Goal: Information Seeking & Learning: Learn about a topic

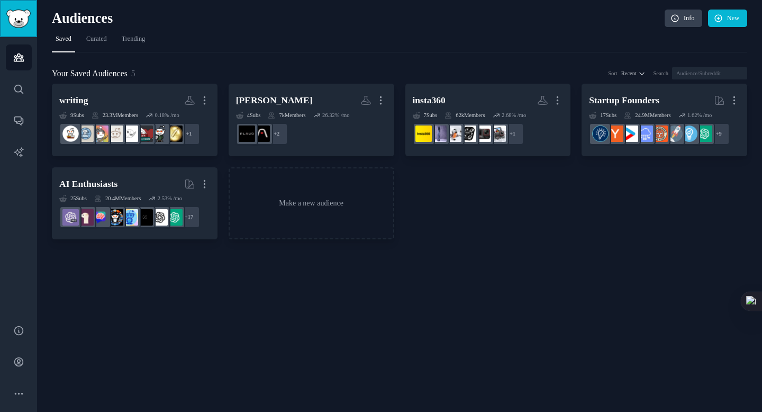
click at [19, 21] on img "Sidebar" at bounding box center [18, 19] width 24 height 19
click at [22, 338] on link "Help" at bounding box center [19, 330] width 26 height 26
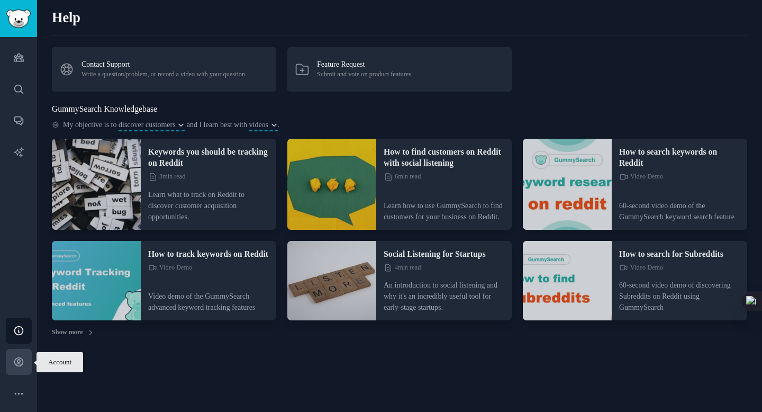
click at [22, 362] on icon "Sidebar" at bounding box center [18, 362] width 8 height 8
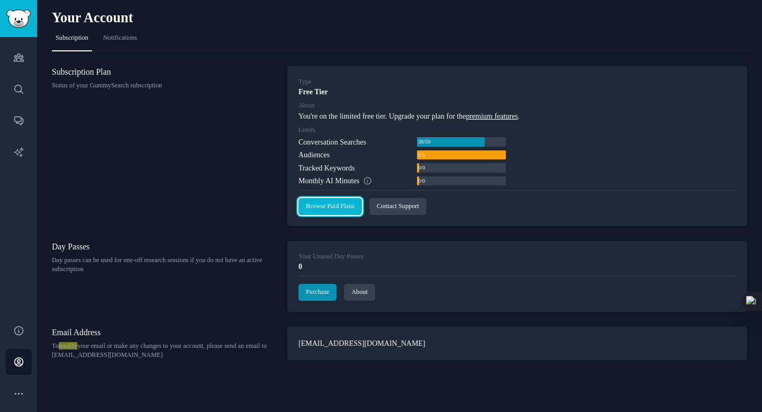
click at [320, 206] on link "Browse Paid Plans" at bounding box center [329, 206] width 63 height 17
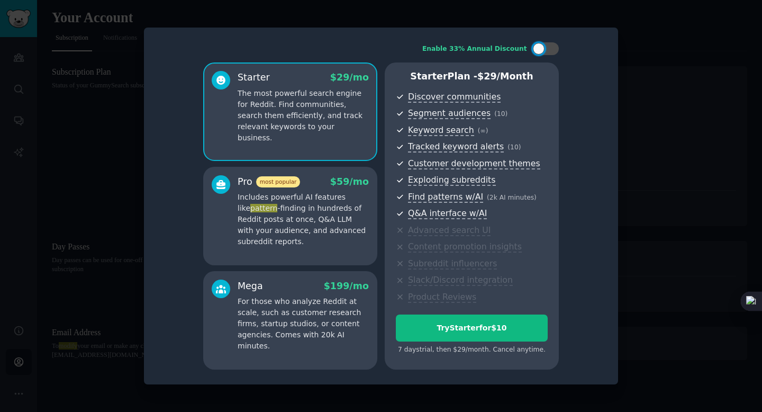
click at [298, 192] on p "Includes powerful AI features like pattern -finding in hundreds of Reddit posts…" at bounding box center [303, 220] width 131 height 56
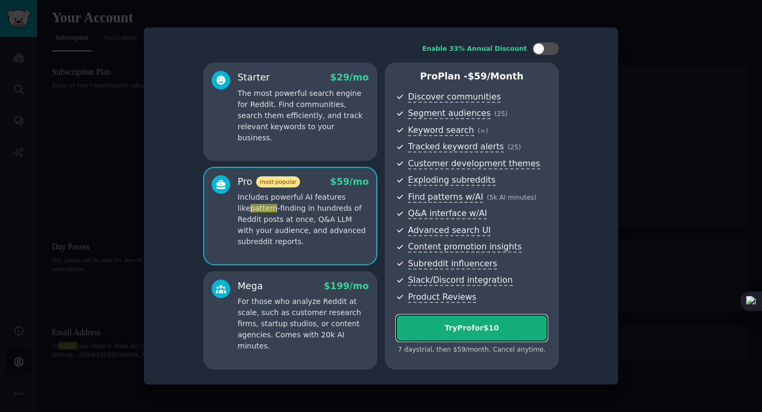
click at [432, 320] on button "Try Pro for $10" at bounding box center [472, 327] width 152 height 27
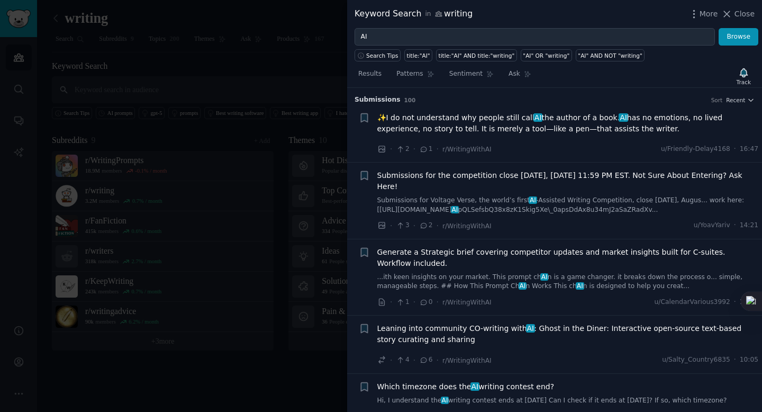
scroll to position [449, 0]
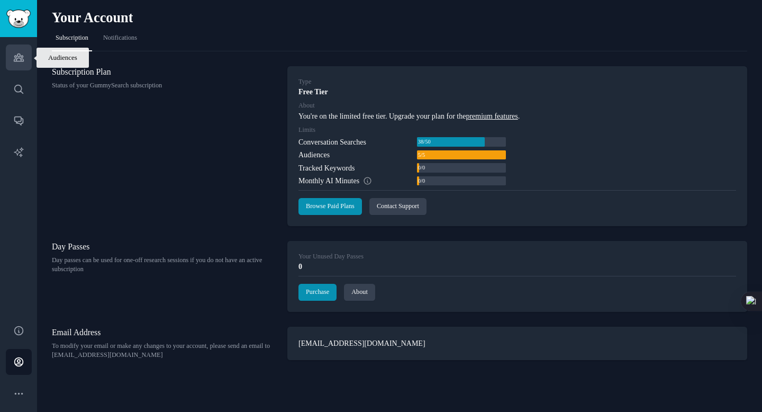
click at [19, 58] on icon "Sidebar" at bounding box center [18, 57] width 11 height 11
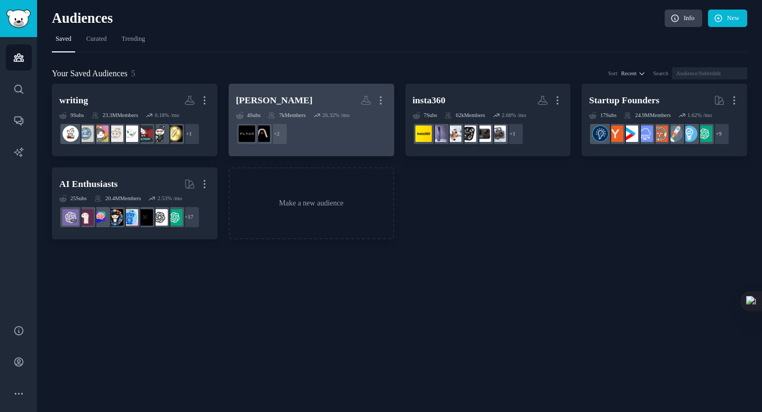
click at [312, 99] on h2 "plaud More" at bounding box center [311, 100] width 151 height 19
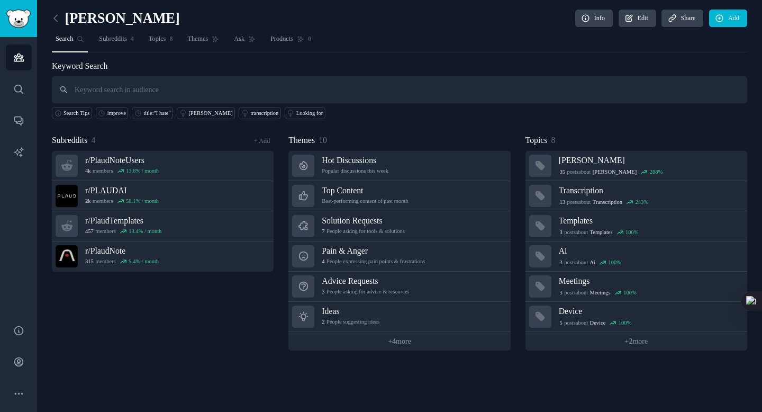
click at [293, 89] on input "text" at bounding box center [399, 89] width 695 height 27
type input "i want"
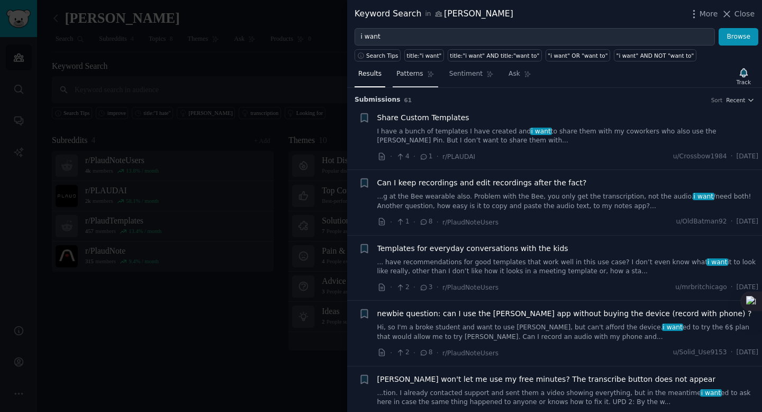
click at [416, 73] on span "Patterns" at bounding box center [409, 74] width 26 height 10
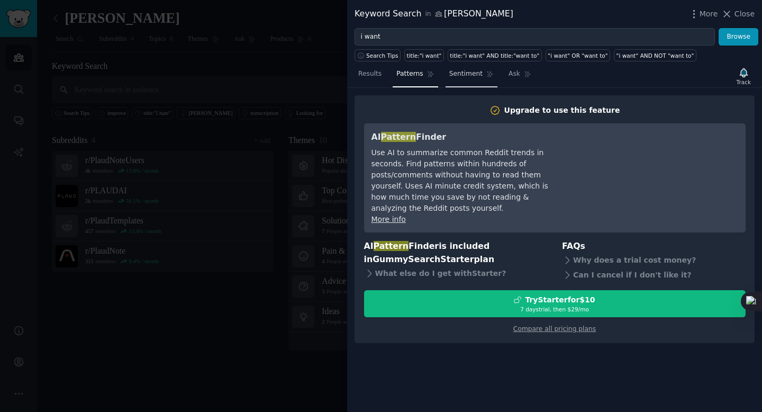
click at [472, 81] on link "Sentiment" at bounding box center [471, 77] width 52 height 22
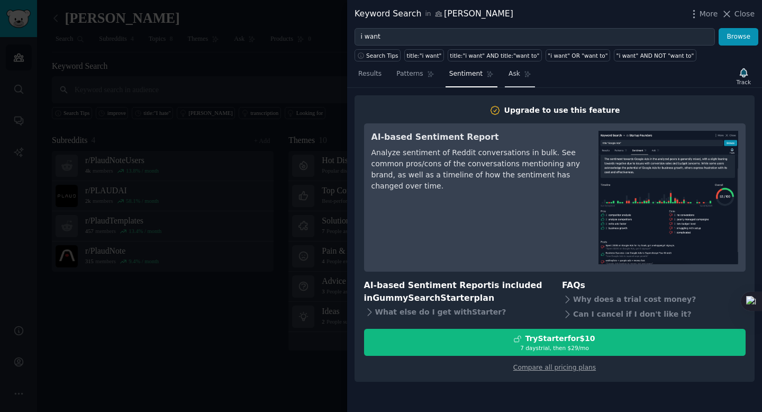
click at [514, 76] on span "Ask" at bounding box center [514, 74] width 12 height 10
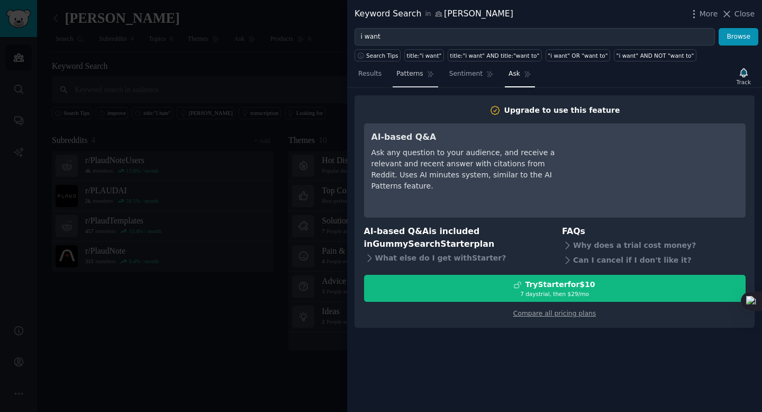
click at [420, 76] on span "Patterns" at bounding box center [409, 74] width 26 height 10
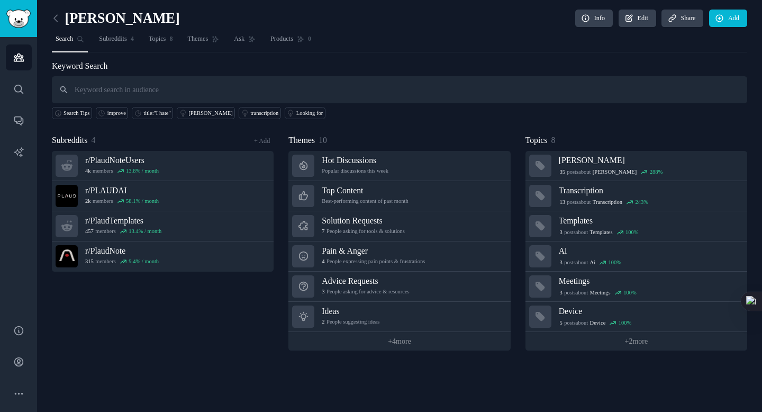
click at [62, 25] on link at bounding box center [58, 18] width 13 height 17
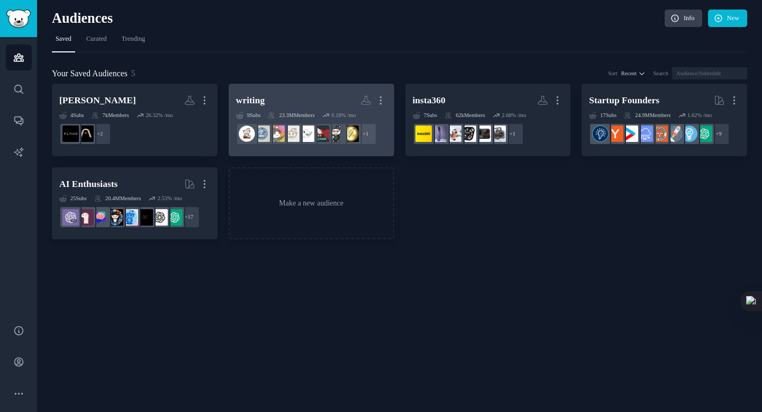
click at [280, 96] on h2 "writing More" at bounding box center [311, 100] width 151 height 19
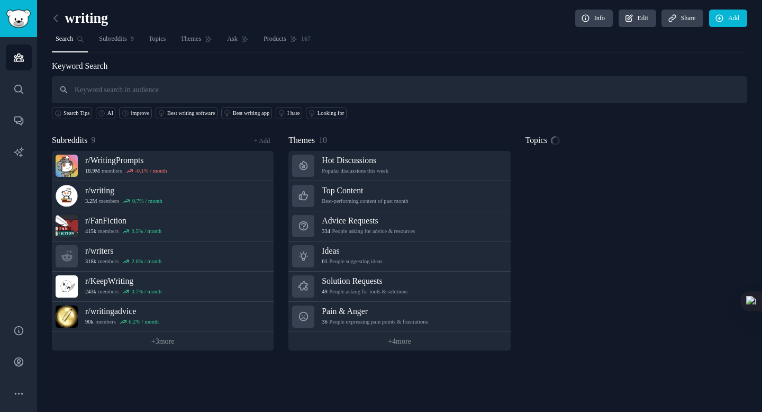
click at [204, 85] on input "text" at bounding box center [399, 89] width 695 height 27
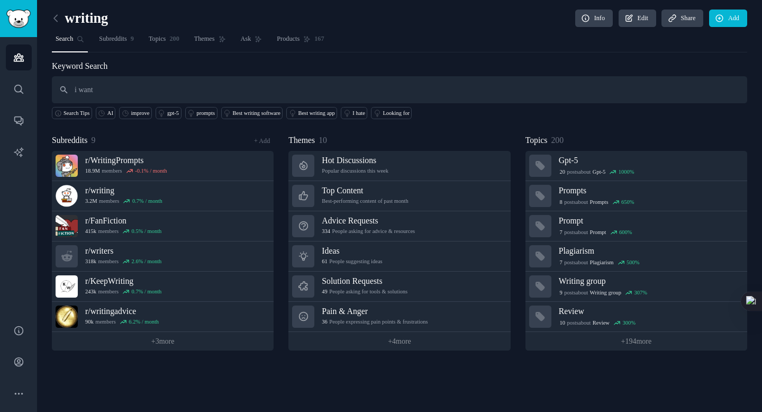
type input "i want"
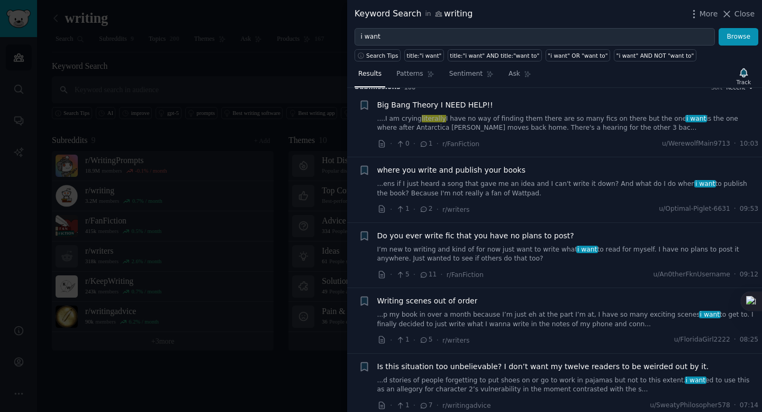
scroll to position [14, 0]
click at [414, 69] on link "Patterns" at bounding box center [415, 77] width 45 height 22
